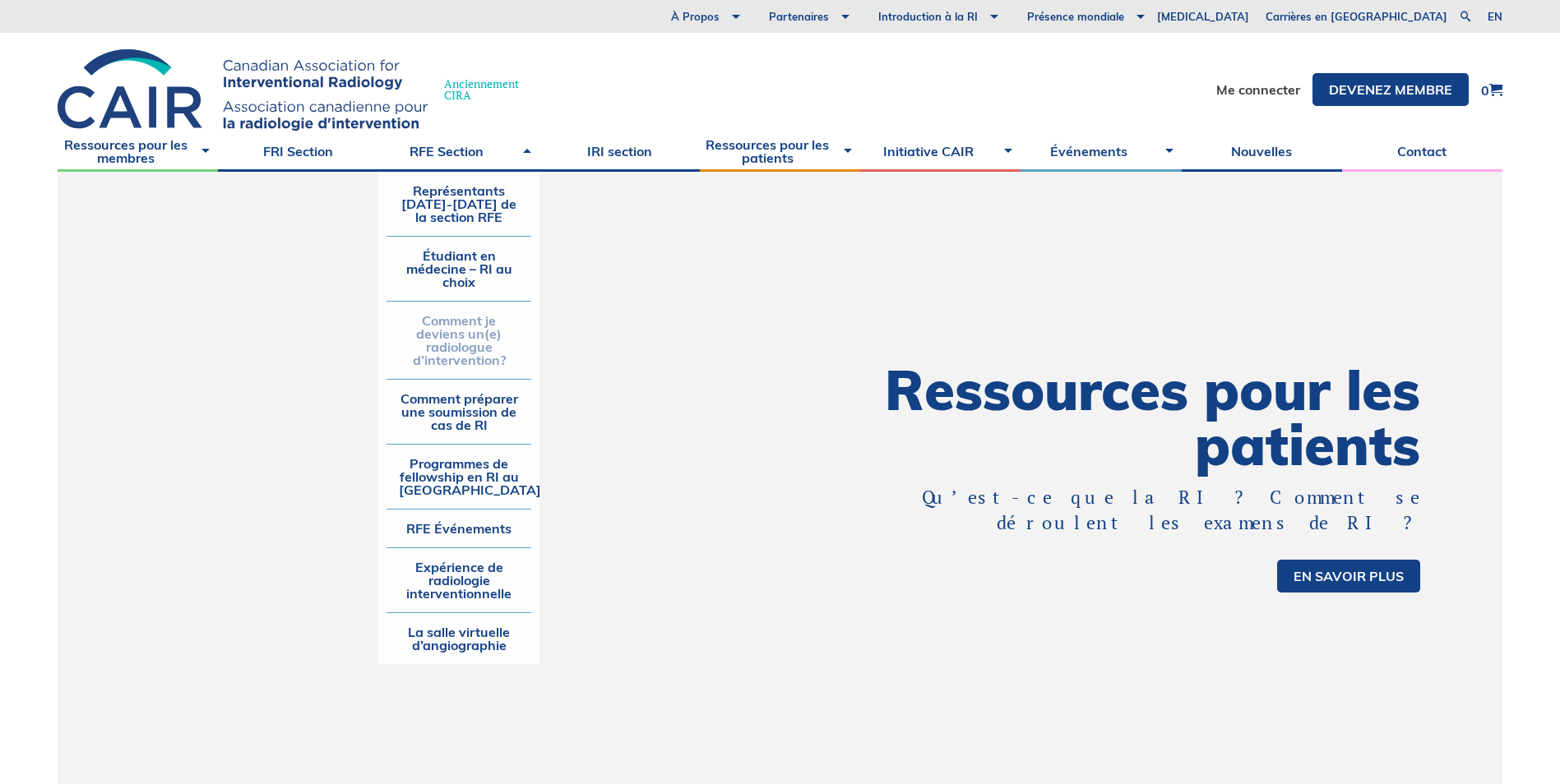
click at [485, 348] on link "Comment je deviens un(e) radiologue d’intervention?" at bounding box center [458, 340] width 144 height 77
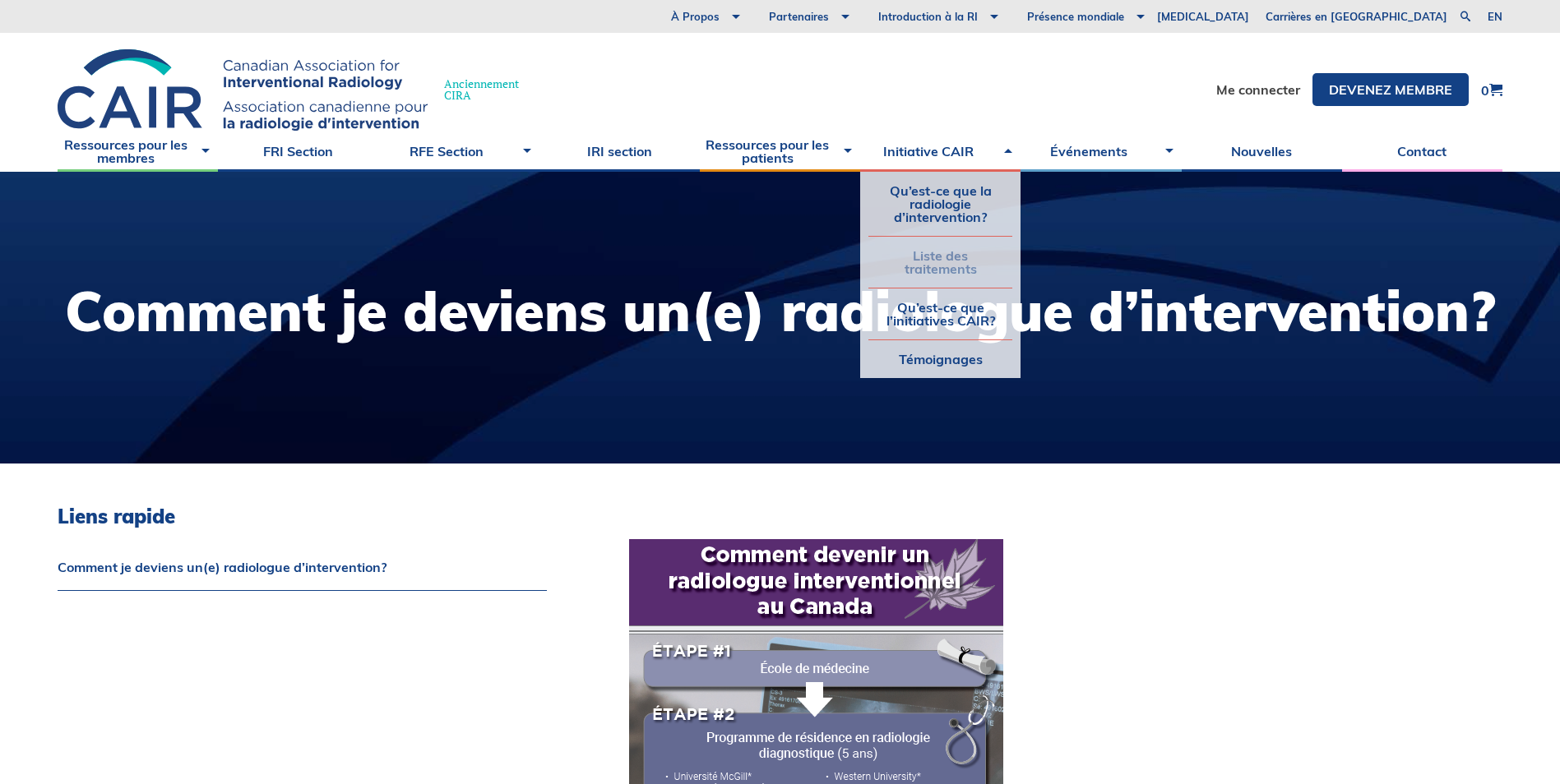
click at [943, 255] on link "Liste des traitements" at bounding box center [940, 262] width 144 height 51
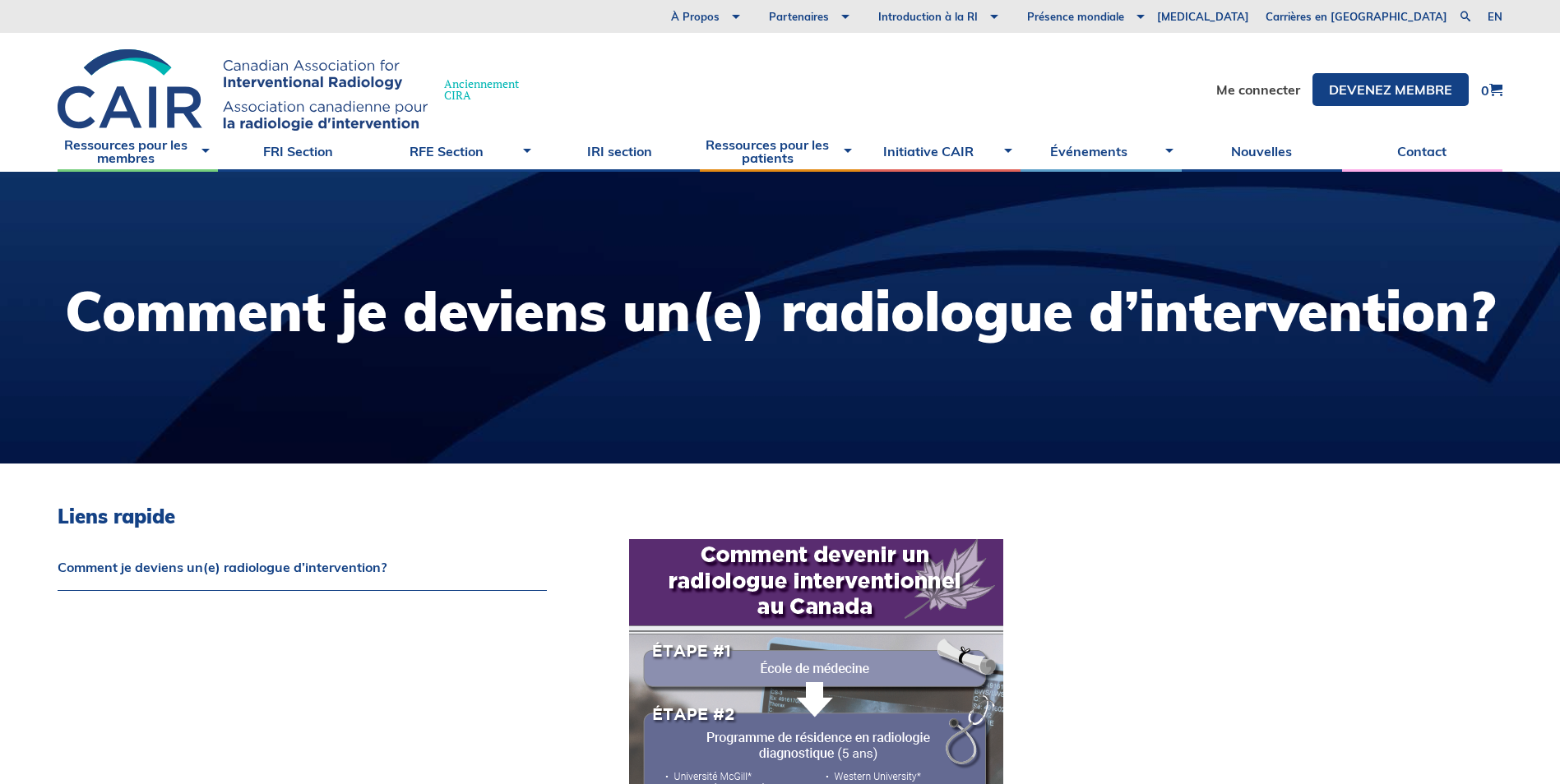
scroll to position [70, 0]
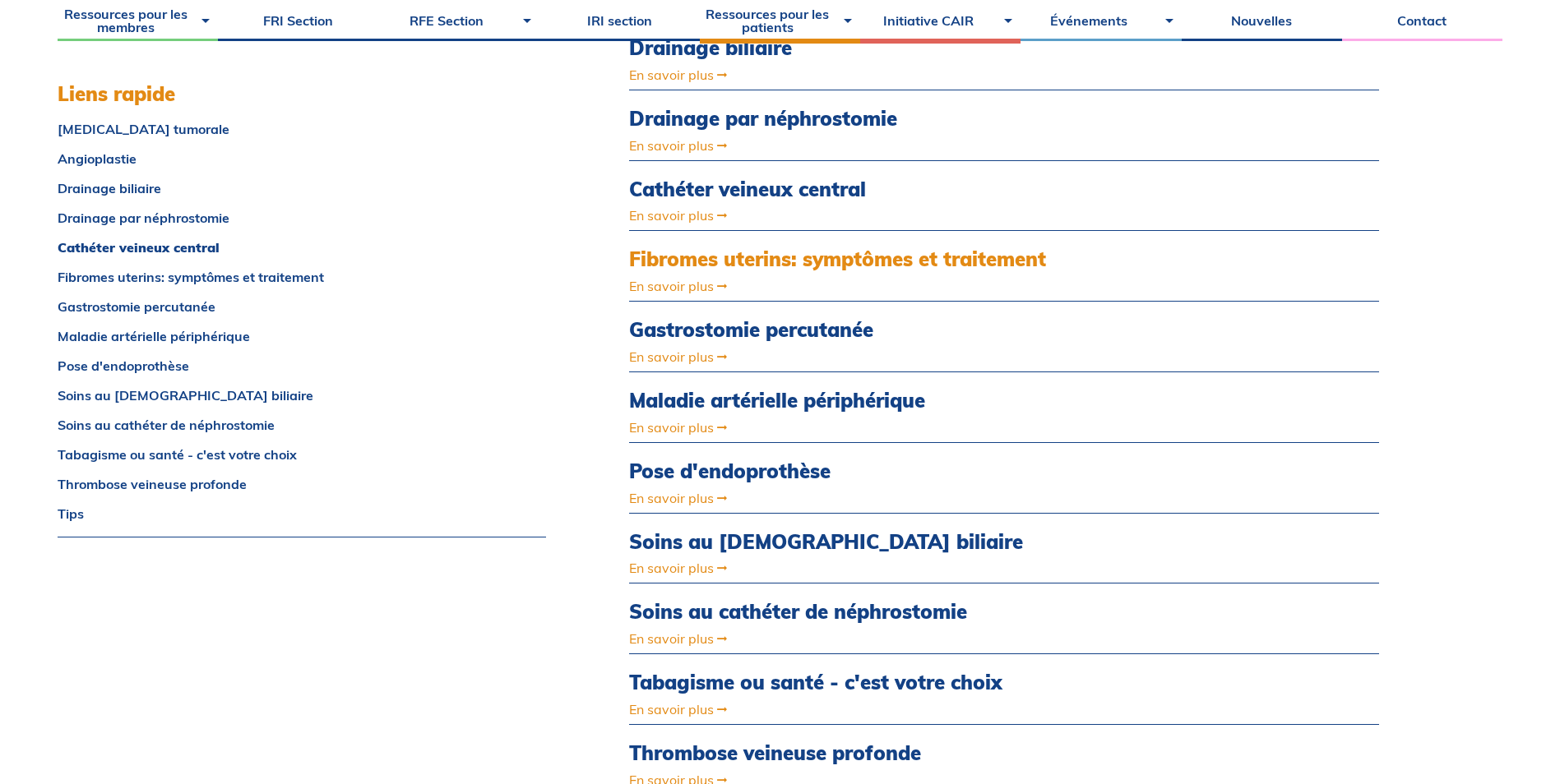
scroll to position [658, 0]
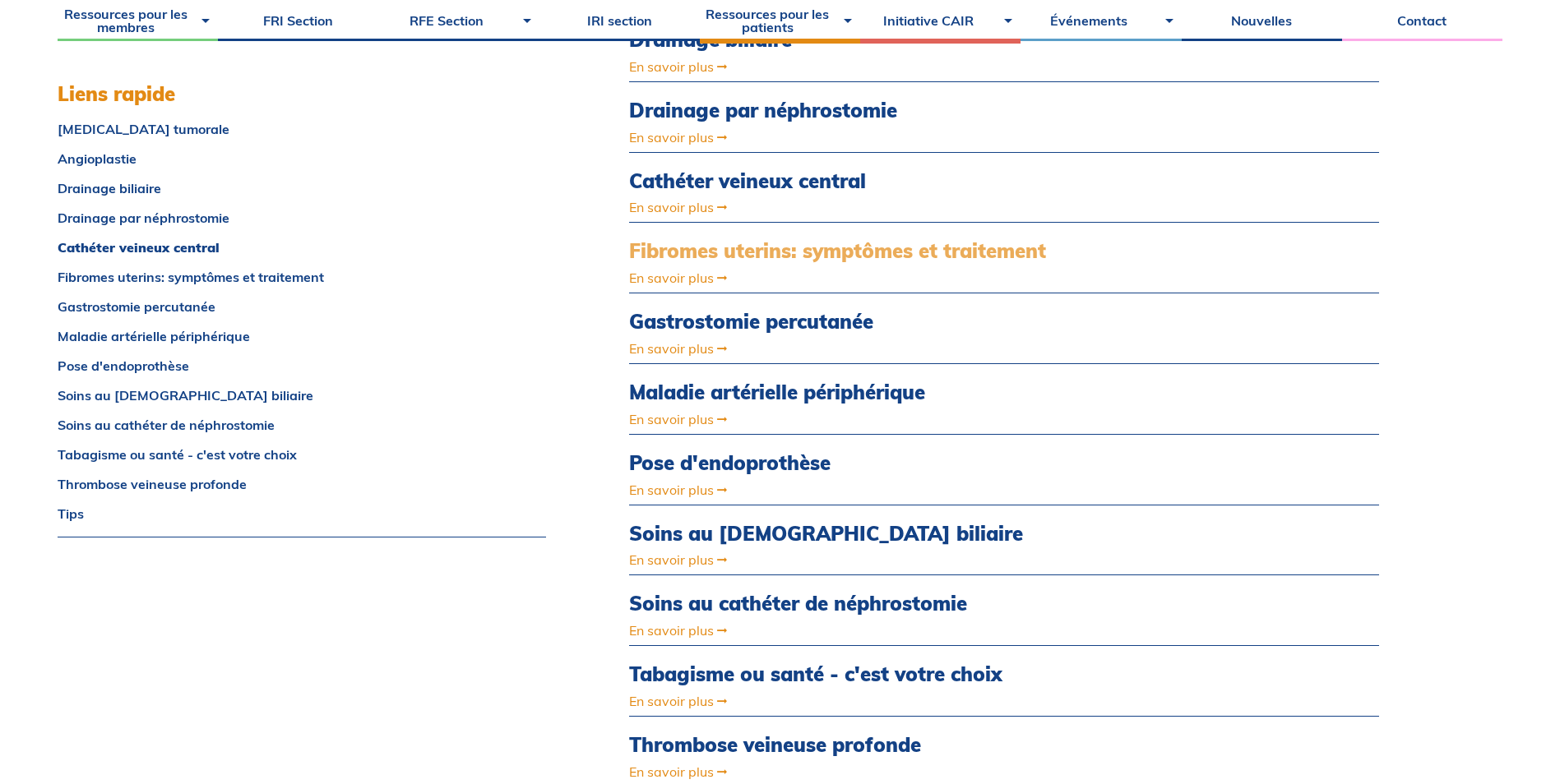
click at [806, 255] on link "Fibromes uterins: symptômes et traitement" at bounding box center [891, 252] width 525 height 24
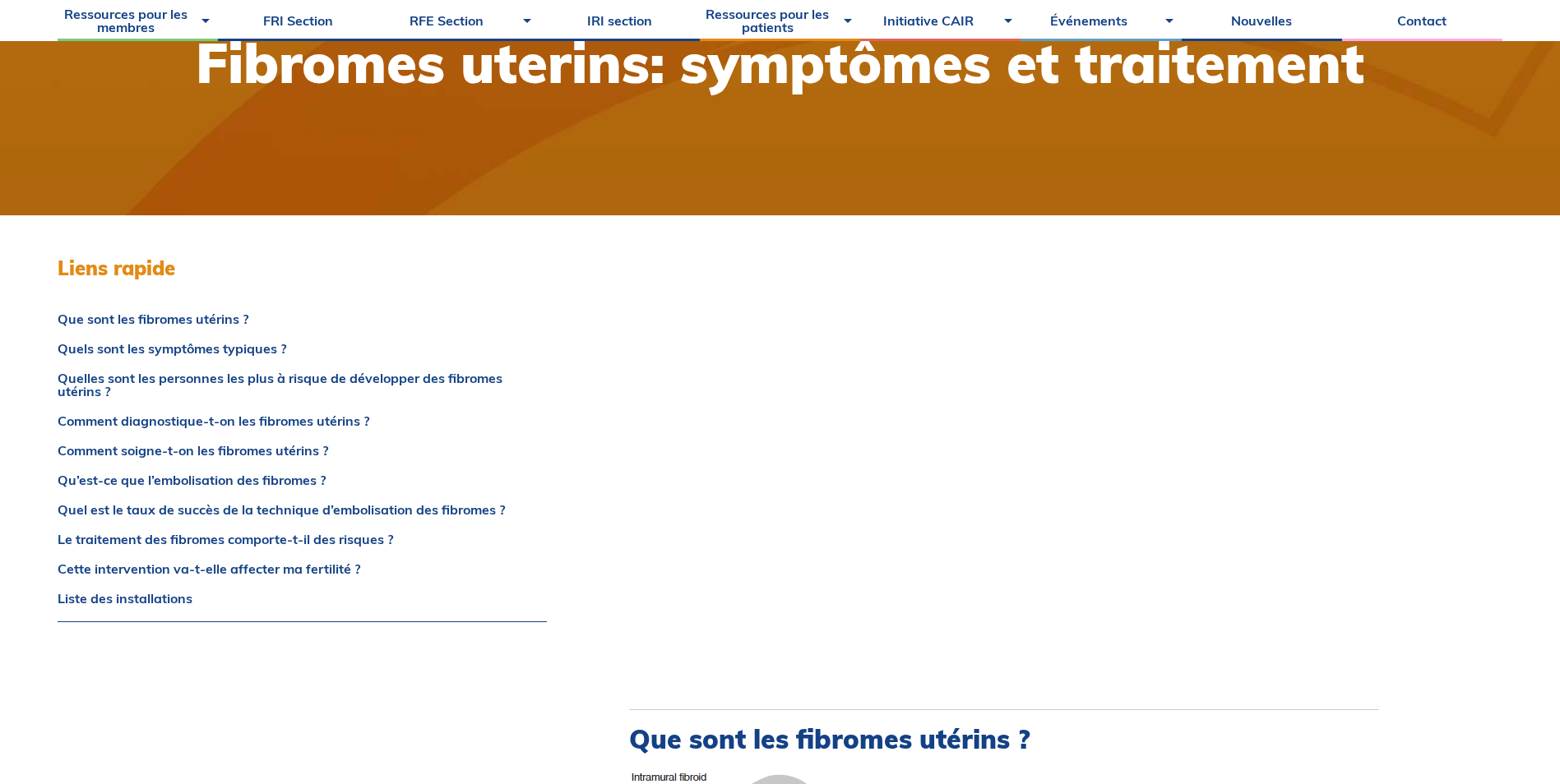
scroll to position [329, 0]
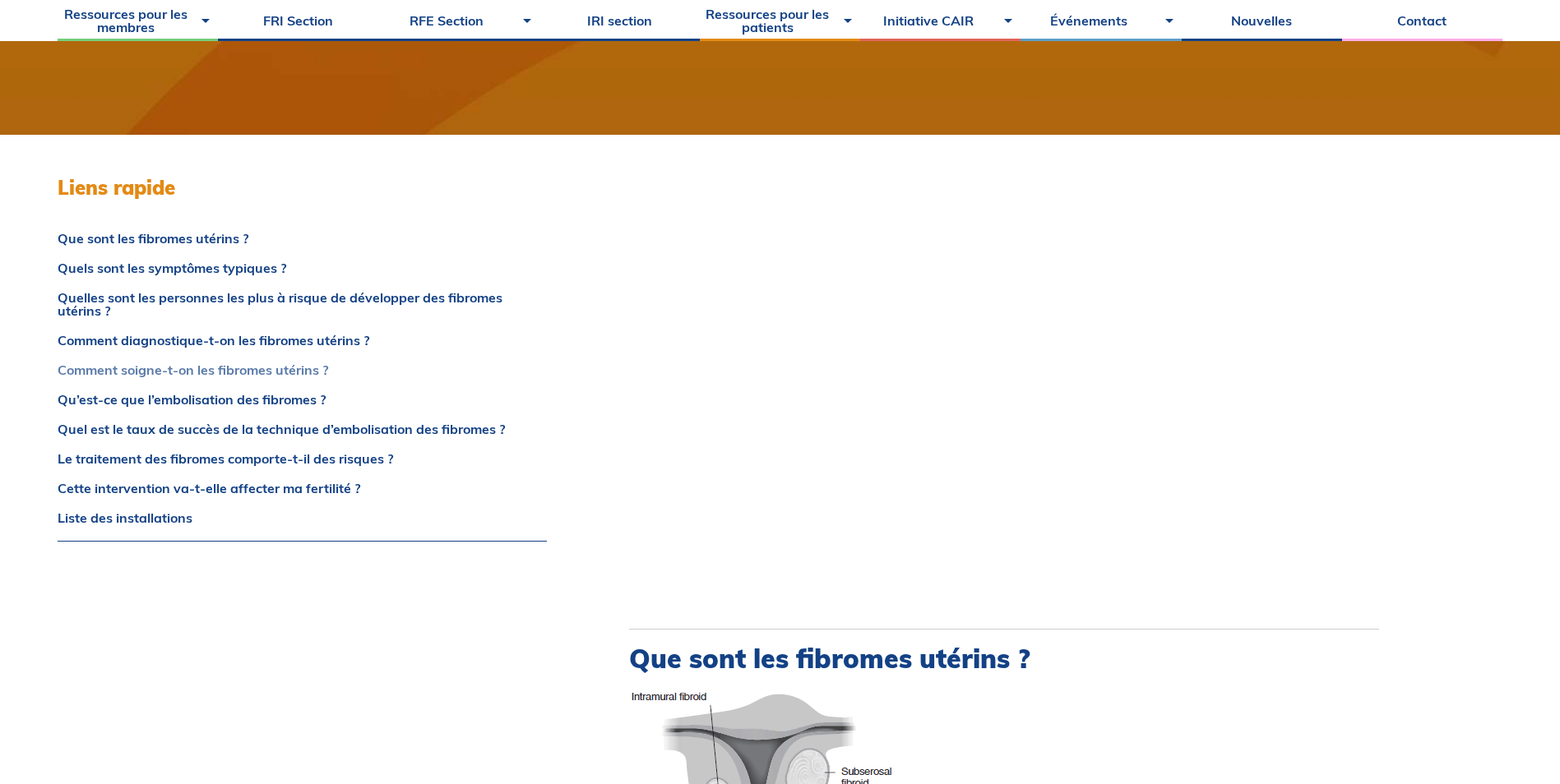
click at [218, 368] on link "Comment soigne-t-on les fibromes utérins ?" at bounding box center [302, 370] width 490 height 13
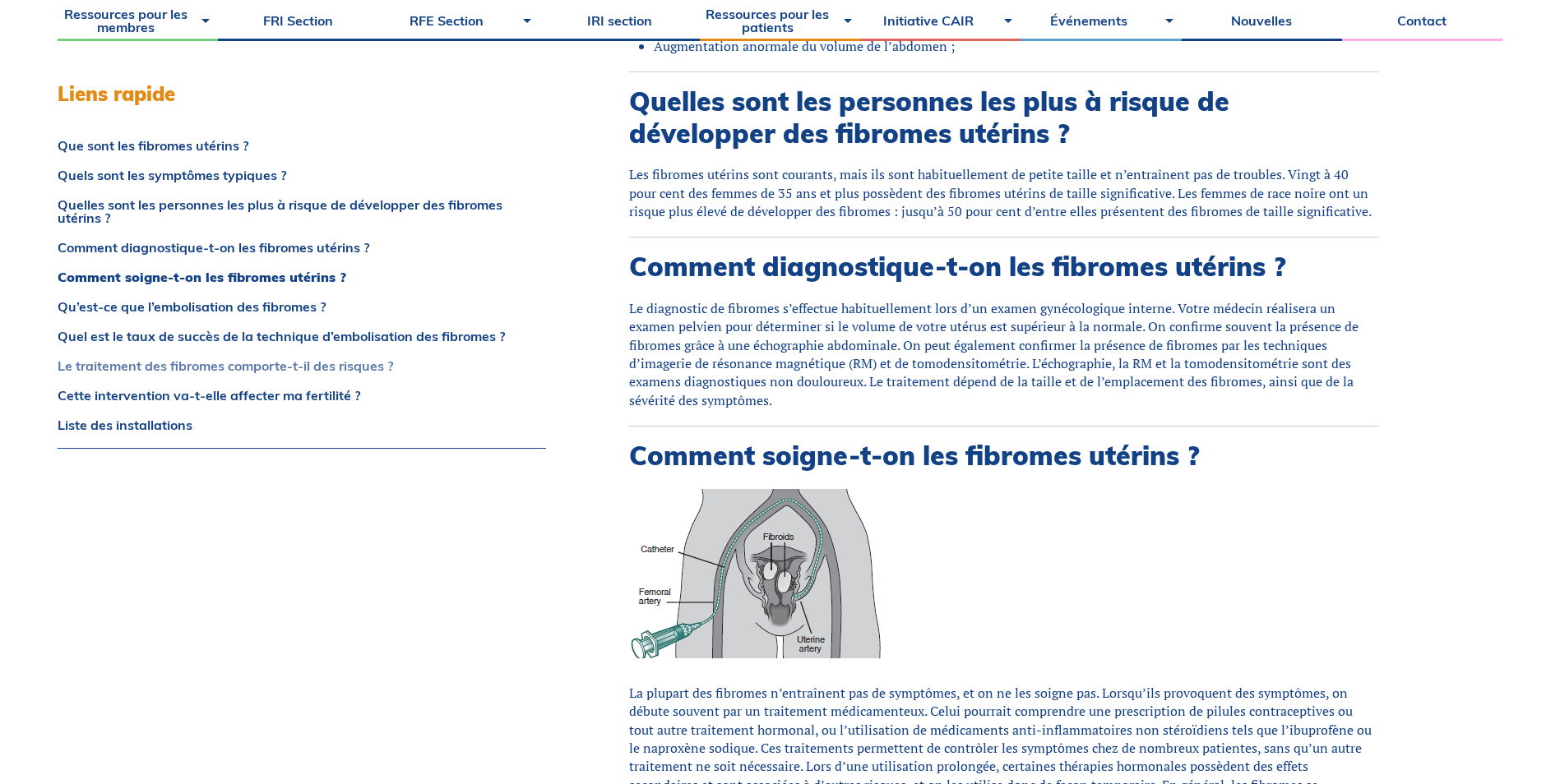
scroll to position [2378, 0]
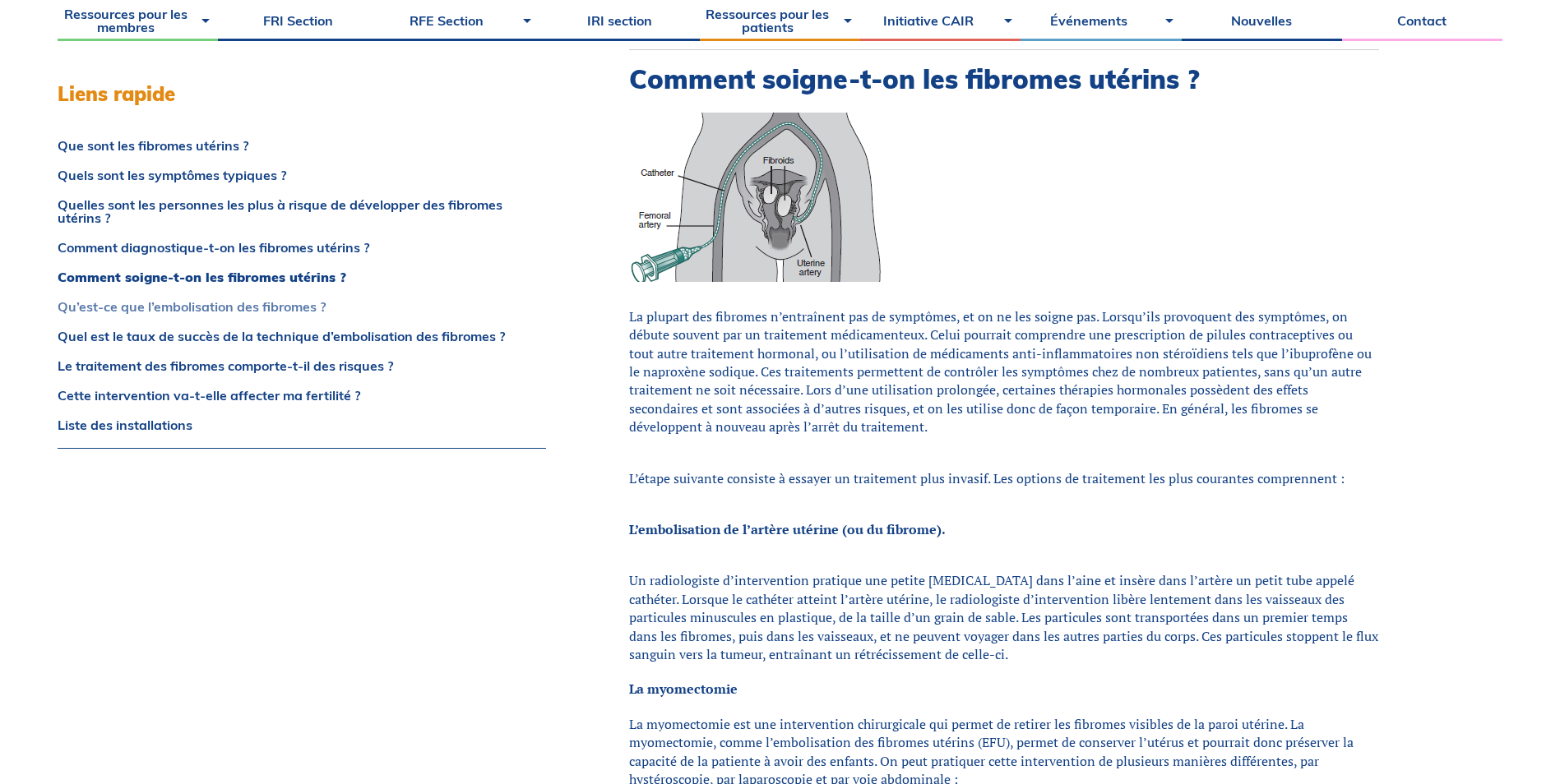
click at [249, 304] on link "Qu’est-ce que l’embolisation des fibromes ?" at bounding box center [302, 307] width 489 height 13
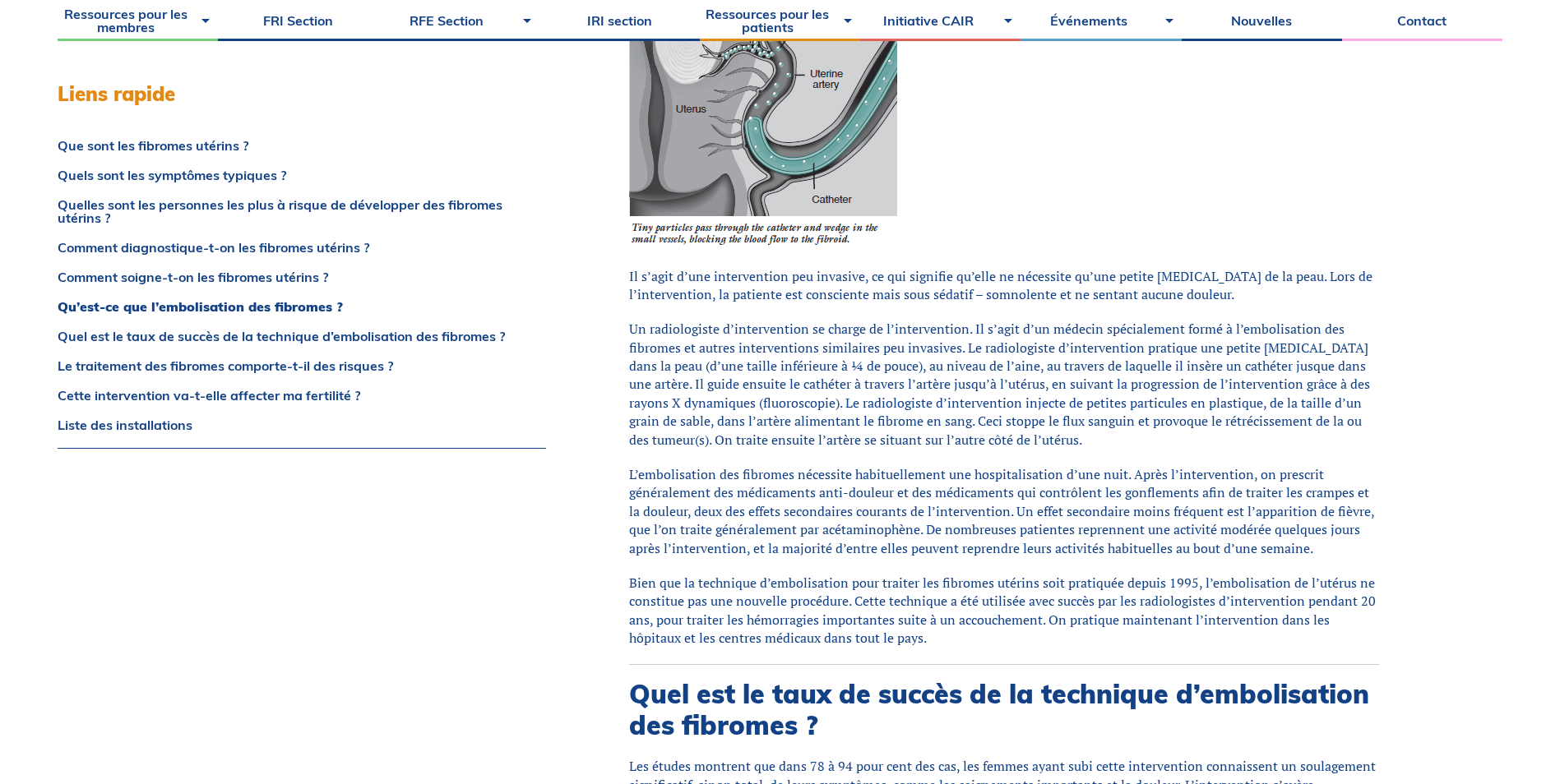
scroll to position [3723, 0]
